Goal: Task Accomplishment & Management: Use online tool/utility

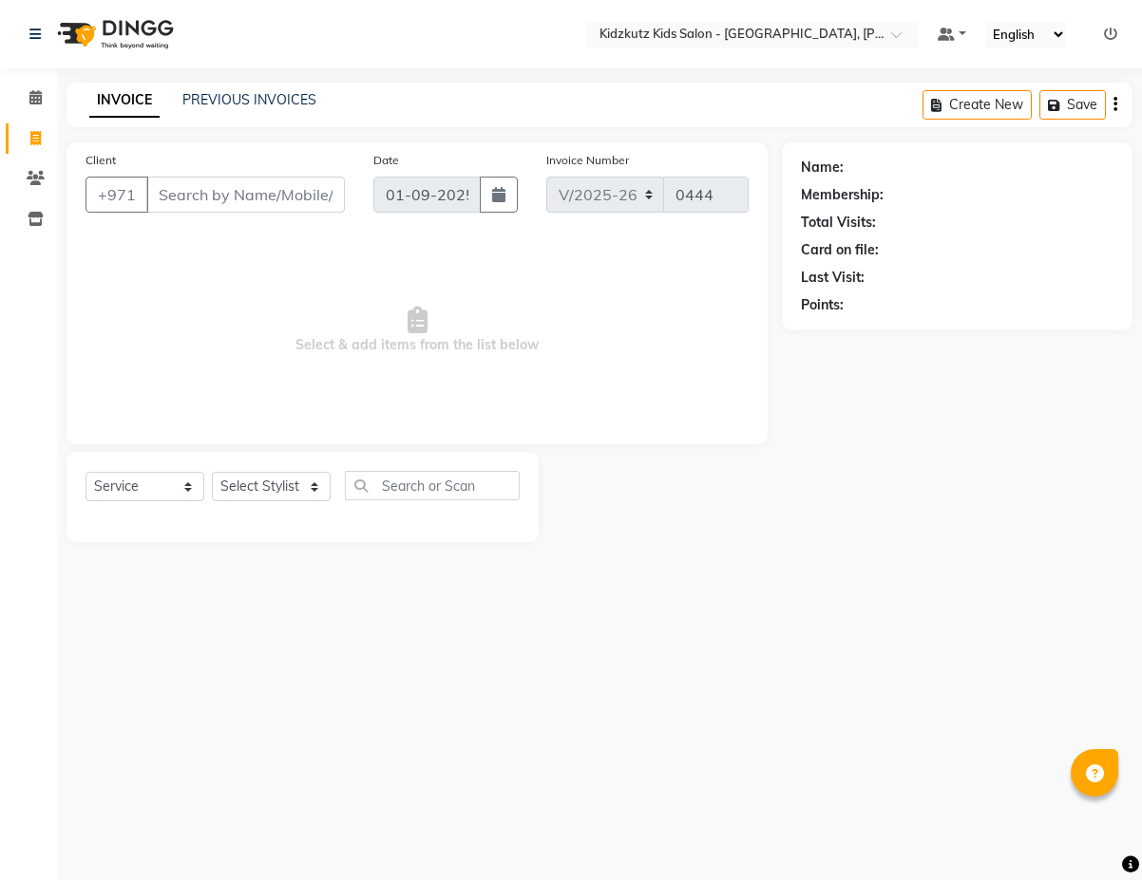
select select "8554"
select select "service"
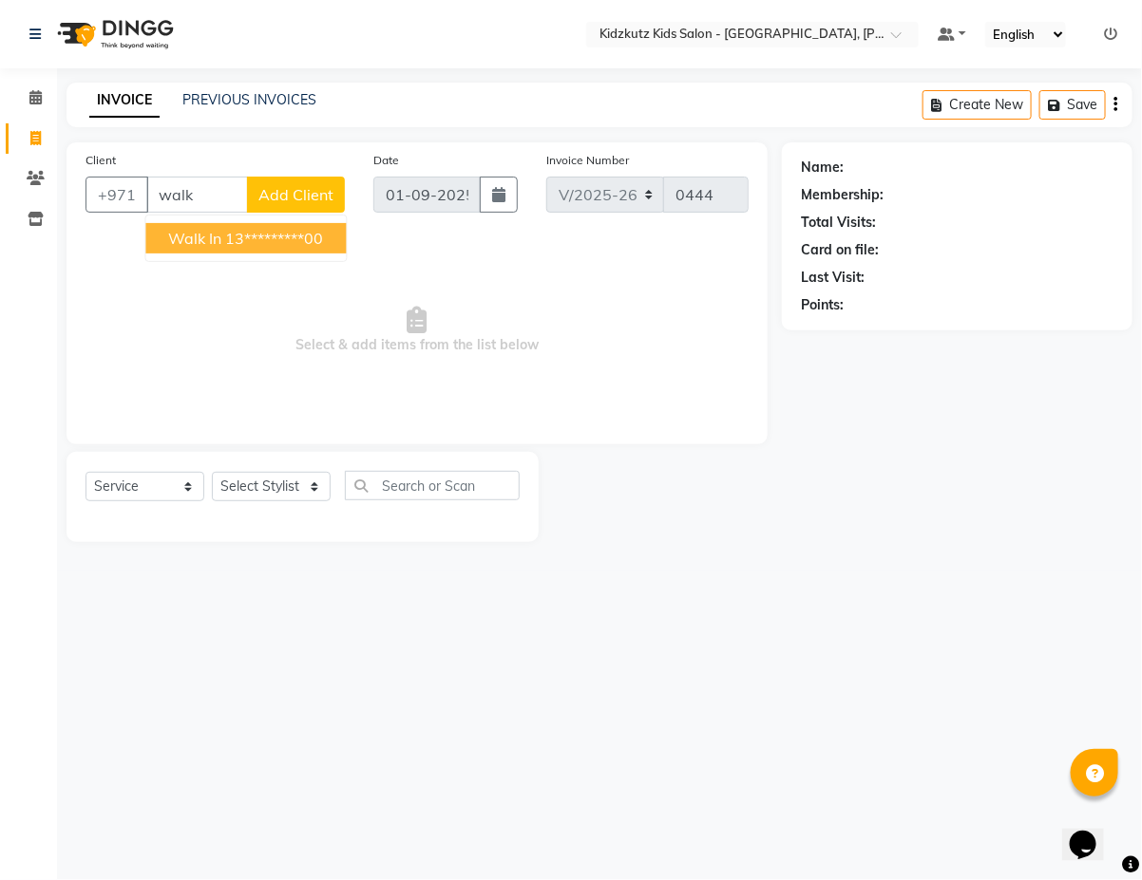
click at [310, 244] on ngb-highlight "13*********00" at bounding box center [275, 238] width 98 height 19
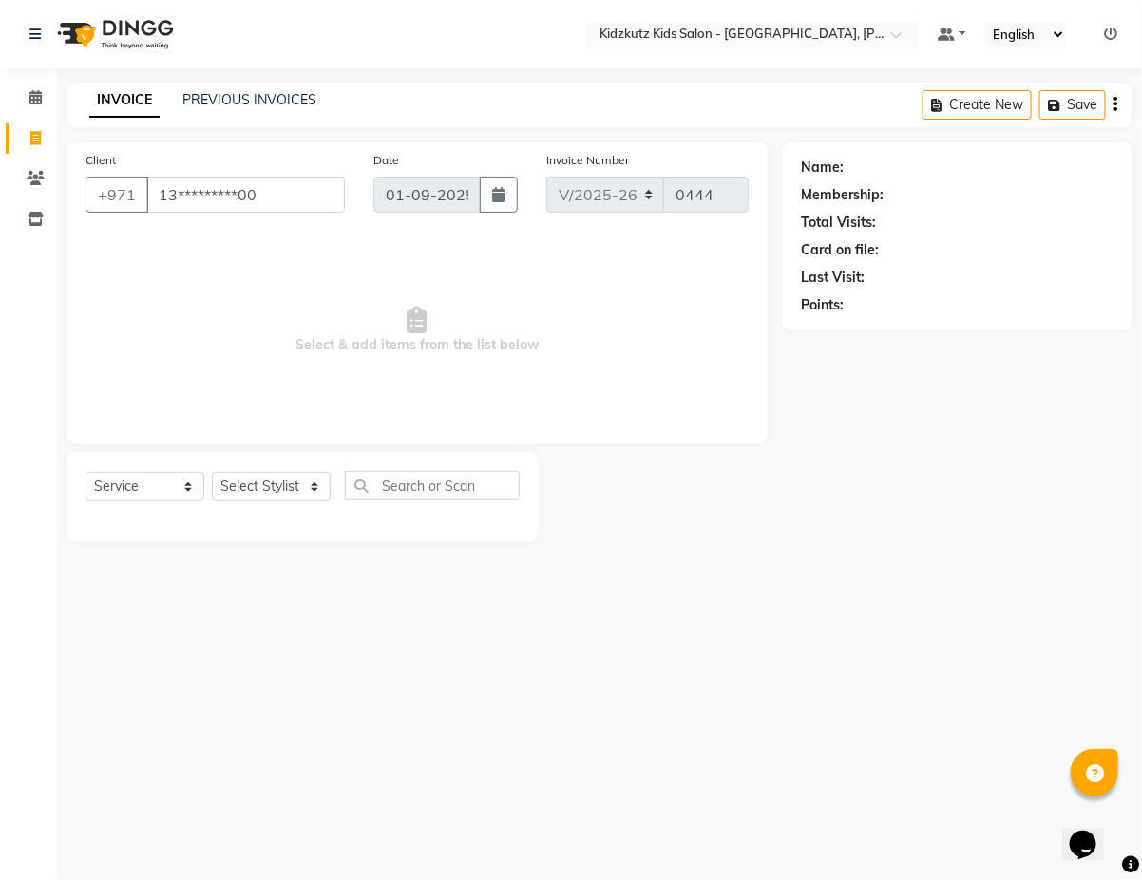
type input "13*********00"
click at [326, 490] on select "Select Stylist Aris Barber6 Chami Mr. Marwan Sales [PERSON_NAME] [PERSON_NAME]" at bounding box center [271, 486] width 119 height 29
select select "84880"
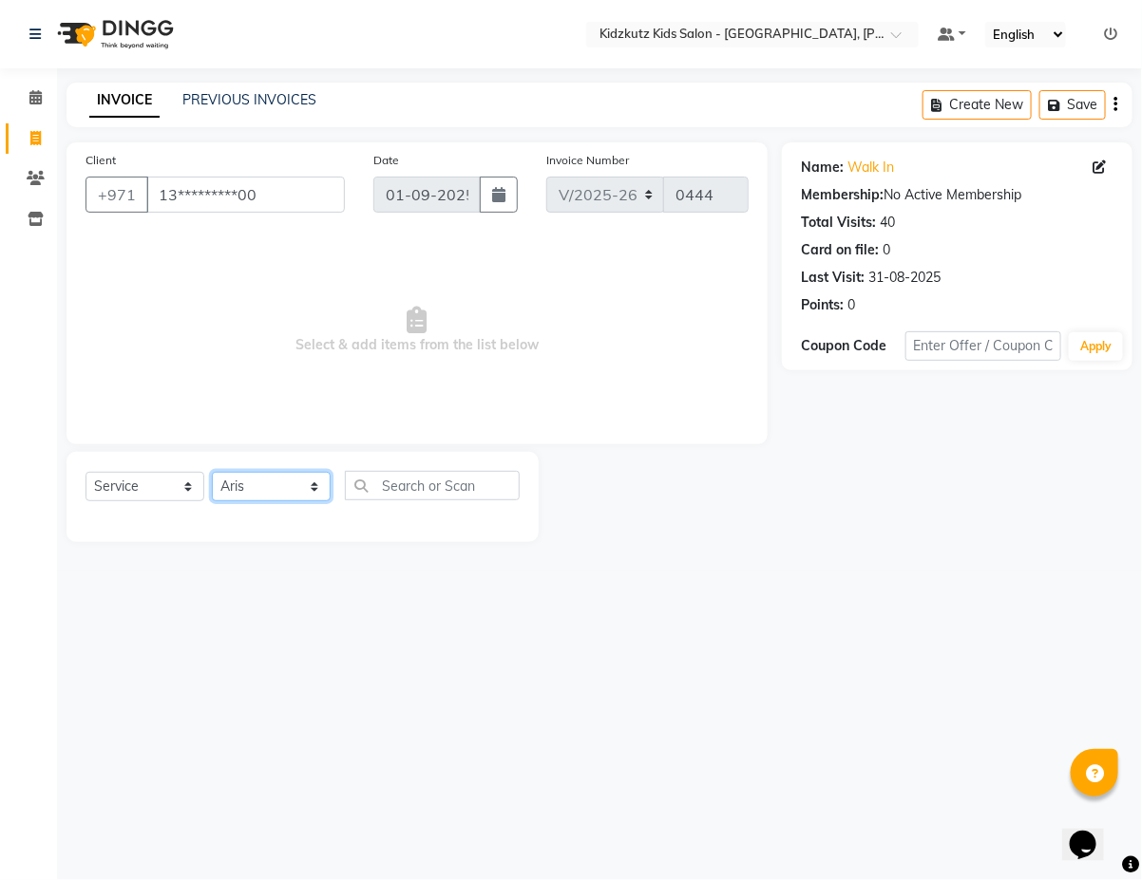
click at [212, 472] on select "Select Stylist Aris Barber6 Chami Mr. Marwan Sales [PERSON_NAME] [PERSON_NAME]" at bounding box center [271, 486] width 119 height 29
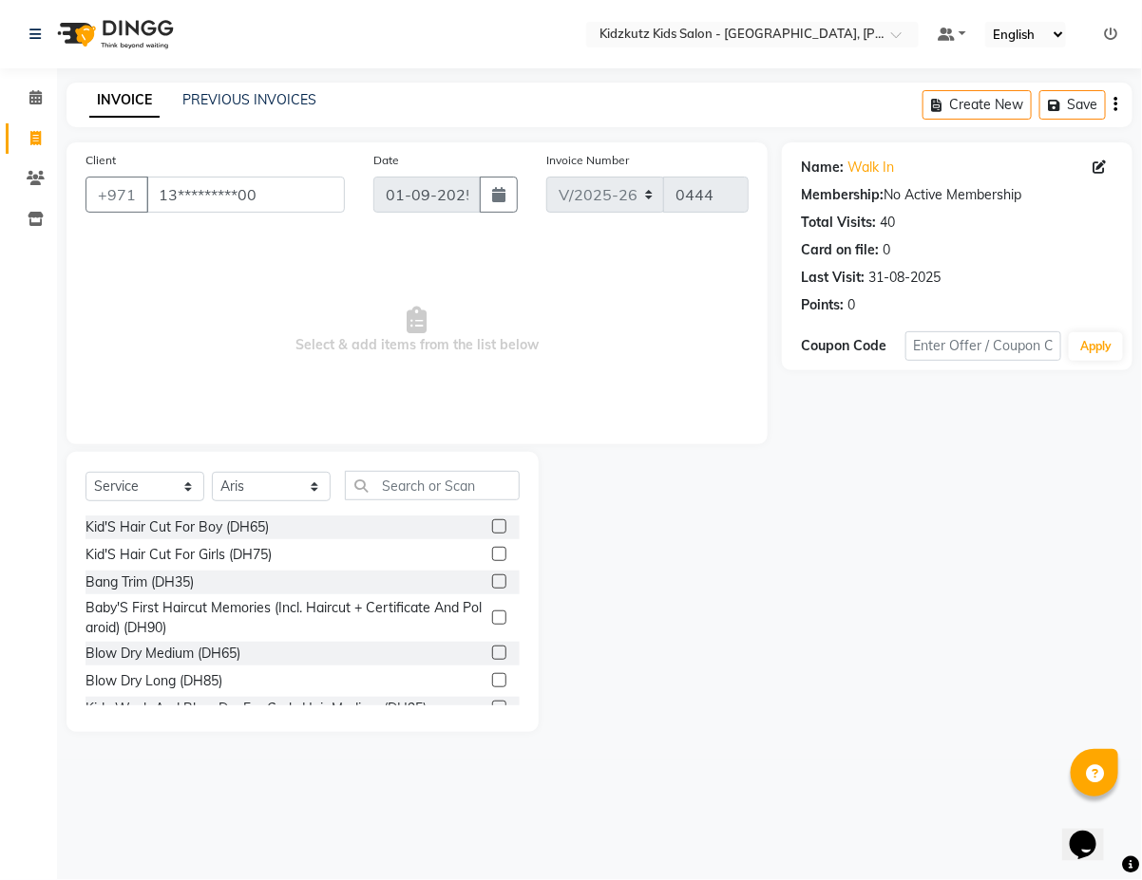
click at [492, 525] on label at bounding box center [499, 527] width 14 height 14
click at [492, 525] on input "checkbox" at bounding box center [498, 527] width 12 height 12
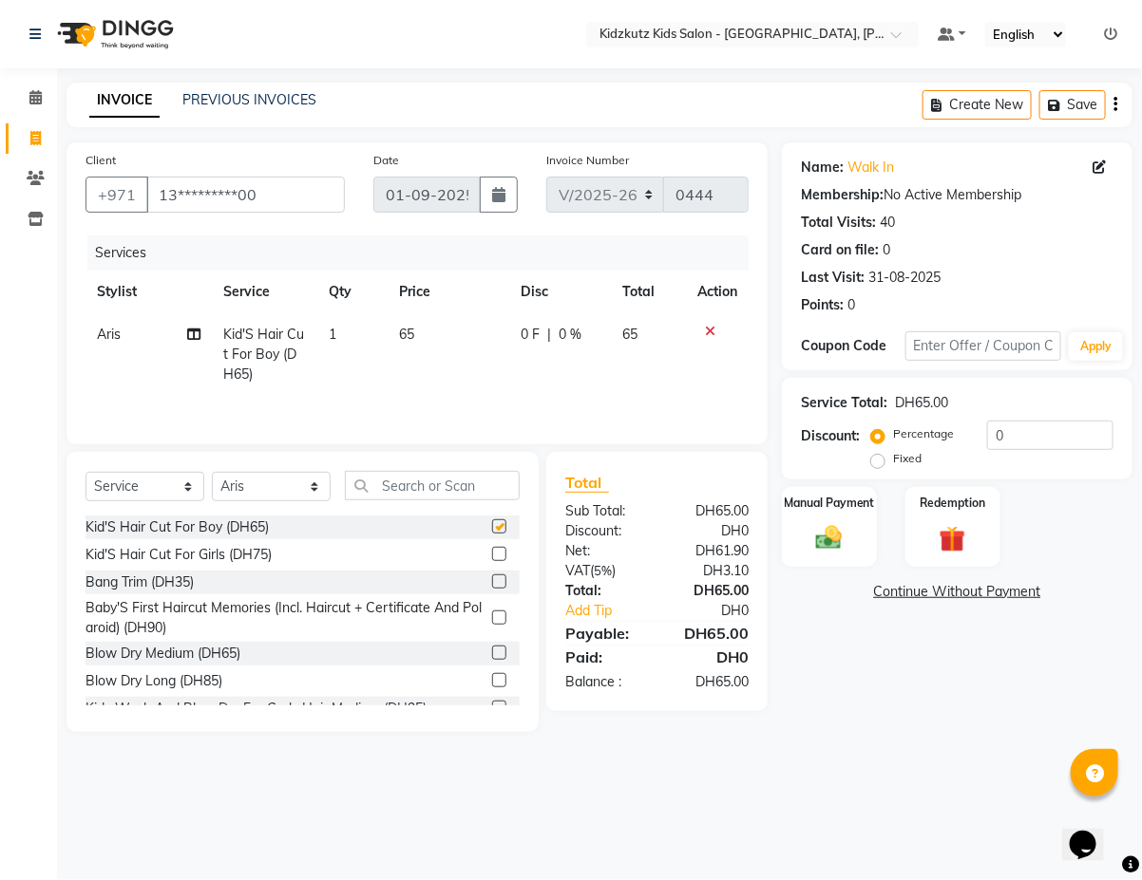
checkbox input "false"
click at [841, 528] on img at bounding box center [829, 537] width 45 height 31
click at [942, 591] on span "CARD" at bounding box center [939, 593] width 41 height 22
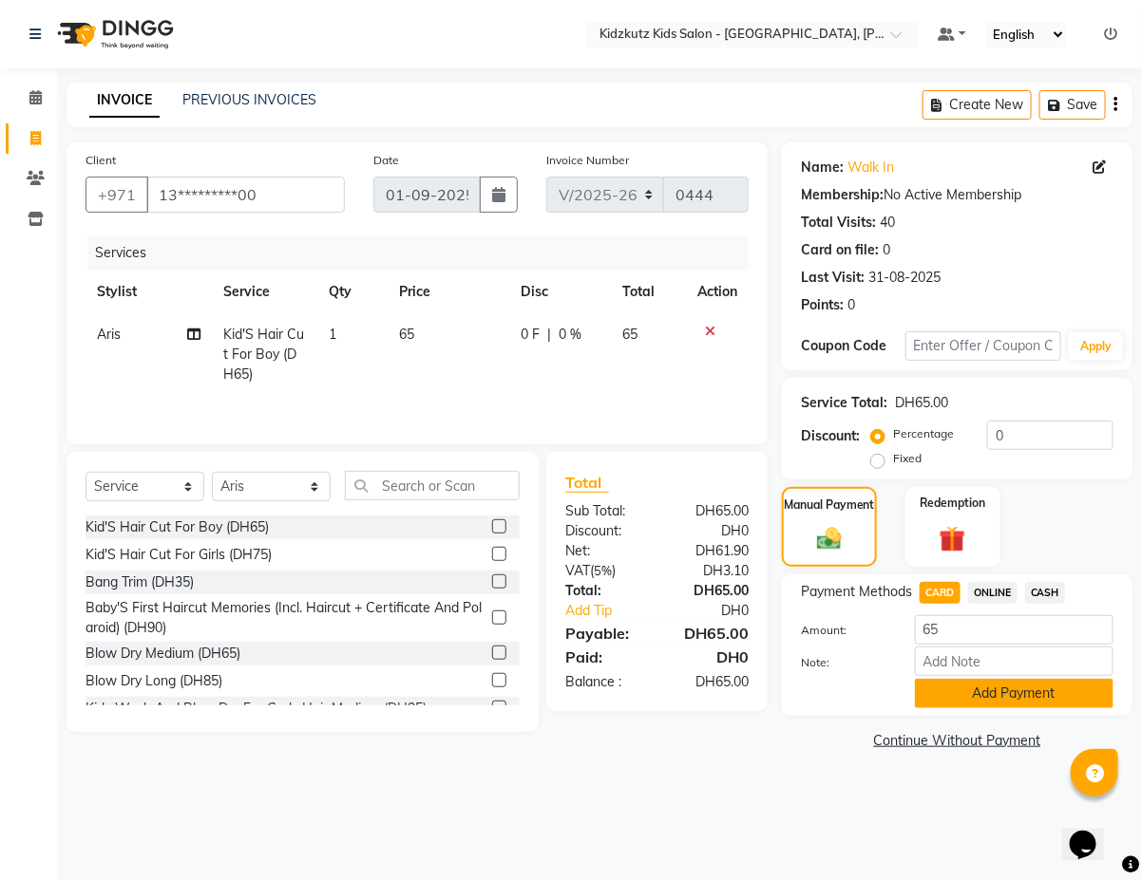
click at [1012, 691] on button "Add Payment" at bounding box center [1014, 693] width 199 height 29
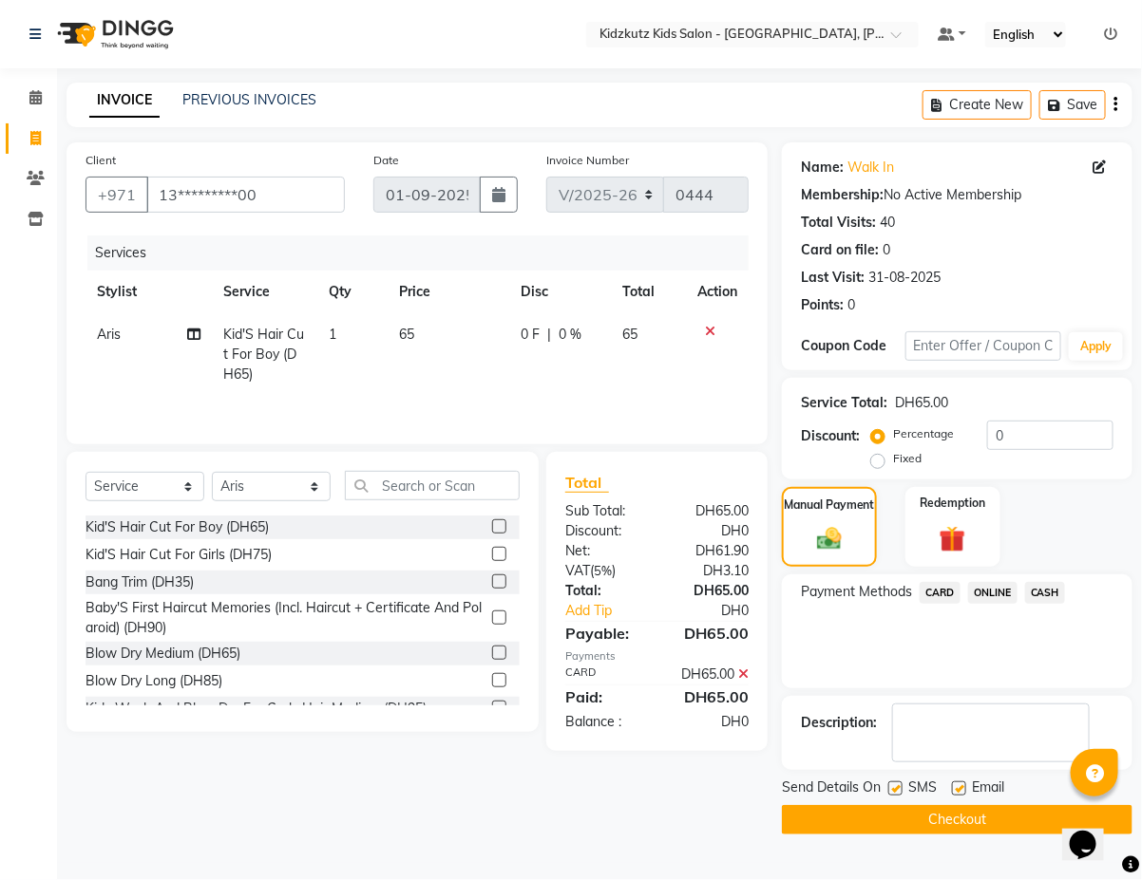
click at [959, 817] on button "Checkout" at bounding box center [957, 819] width 350 height 29
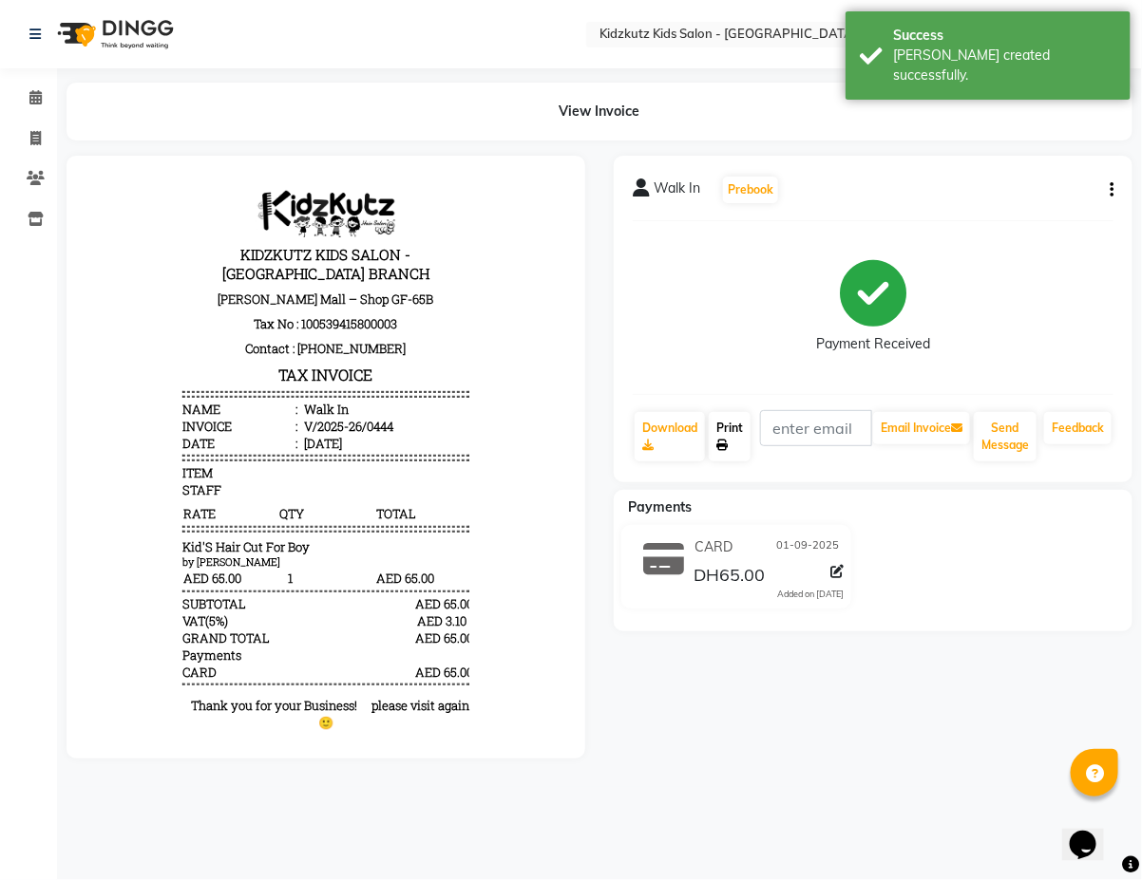
click at [742, 430] on link "Print" at bounding box center [730, 436] width 42 height 49
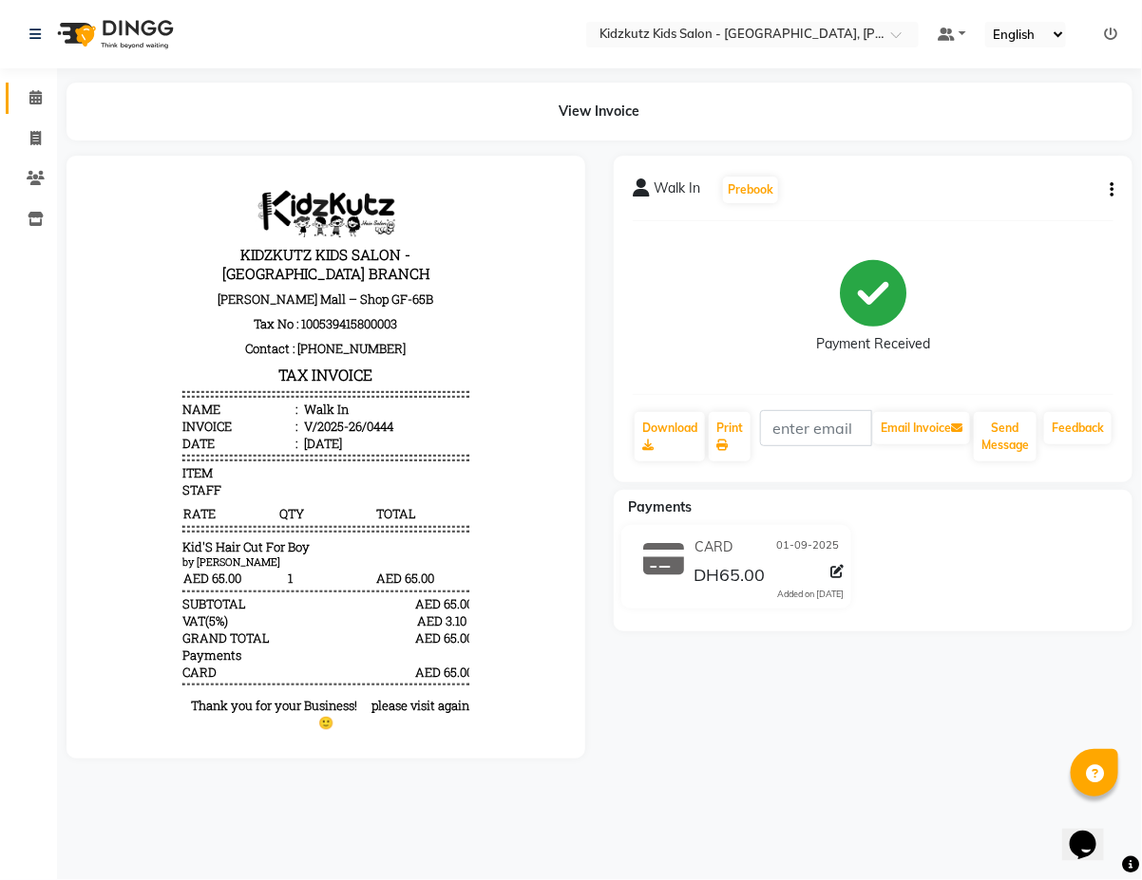
click at [44, 97] on span at bounding box center [35, 98] width 33 height 22
